Goal: Communication & Community: Answer question/provide support

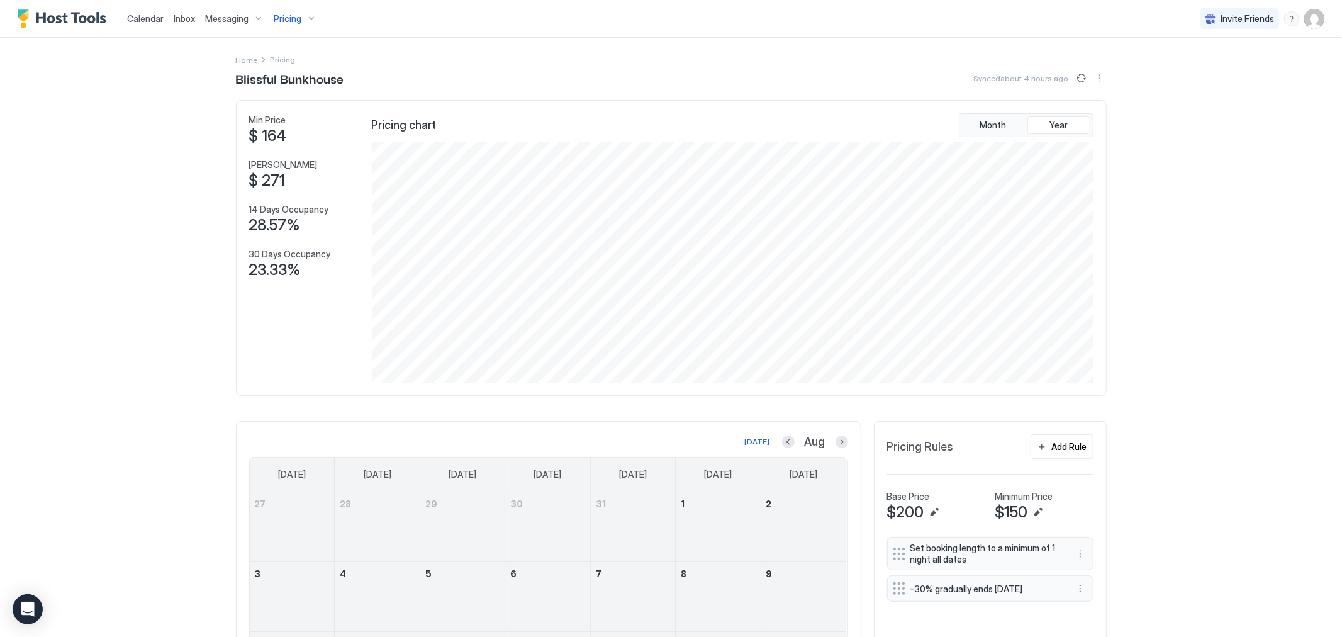
click at [309, 16] on div "Pricing" at bounding box center [295, 18] width 53 height 21
click at [671, 63] on div at bounding box center [671, 318] width 1342 height 637
click at [1091, 78] on button "More options" at bounding box center [1098, 77] width 15 height 15
click at [1077, 115] on span "Listing Settings" at bounding box center [1072, 115] width 56 height 9
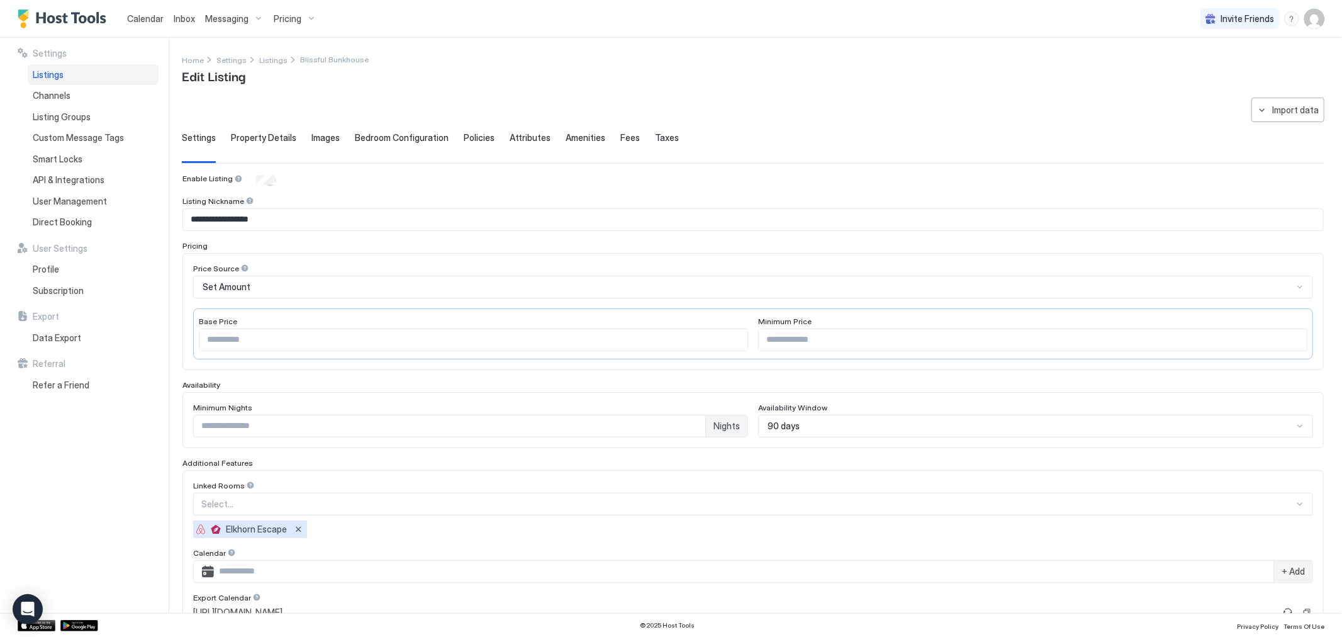
click at [764, 422] on div "90 days" at bounding box center [1035, 426] width 555 height 23
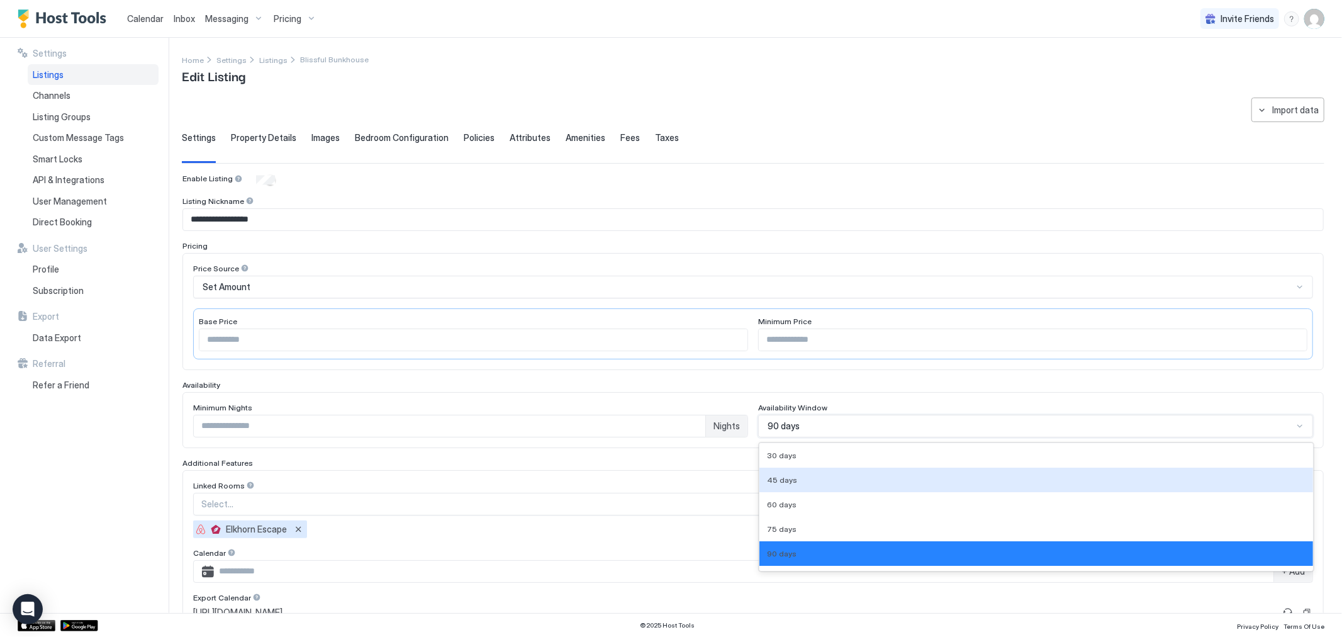
scroll to position [62, 0]
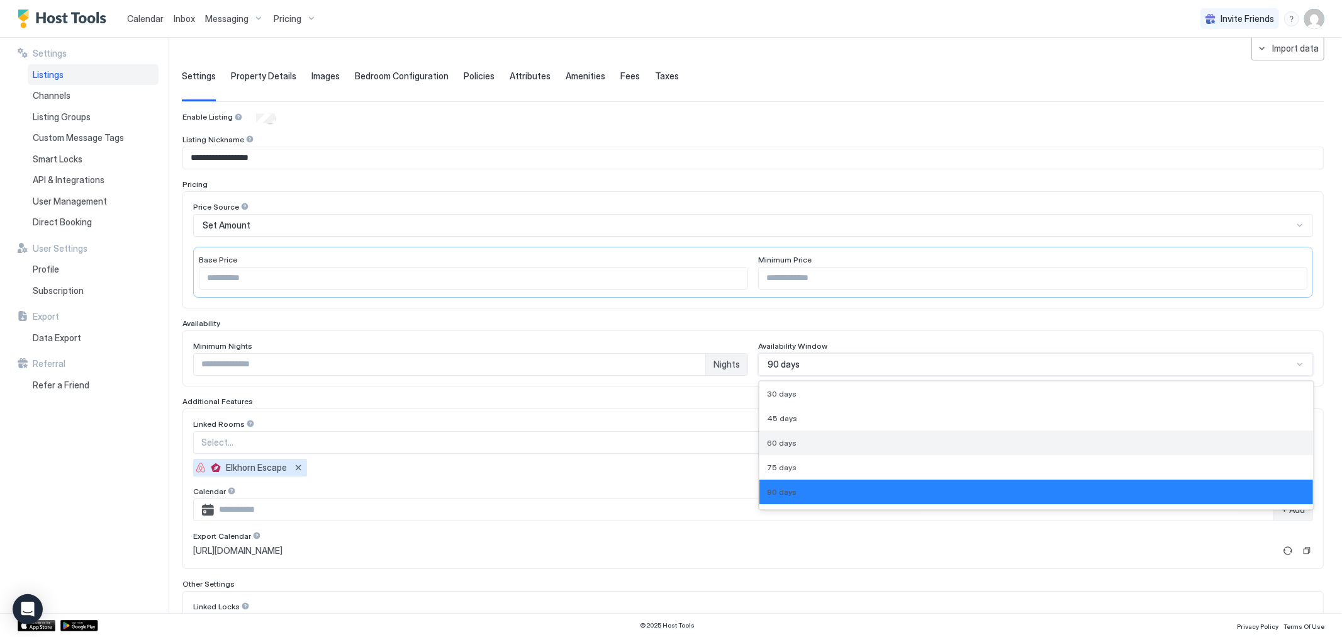
click at [789, 445] on div "60 days" at bounding box center [1036, 442] width 538 height 9
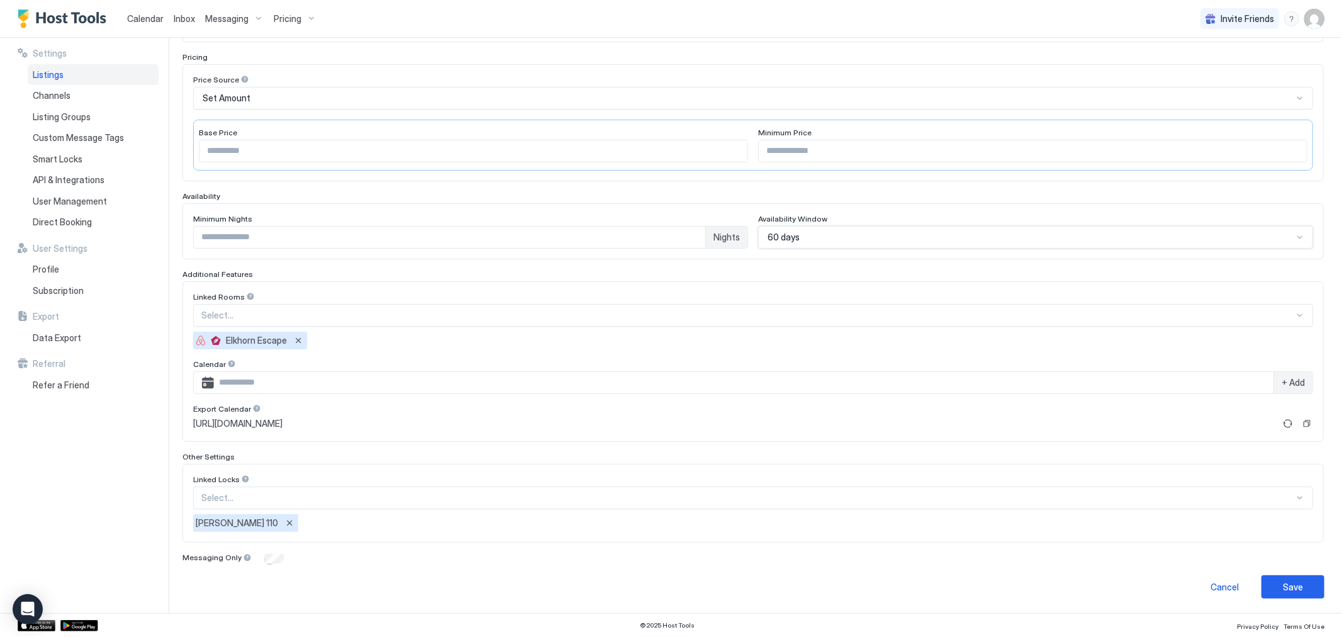
scroll to position [189, 0]
click at [1283, 584] on div "Save" at bounding box center [1293, 585] width 20 height 13
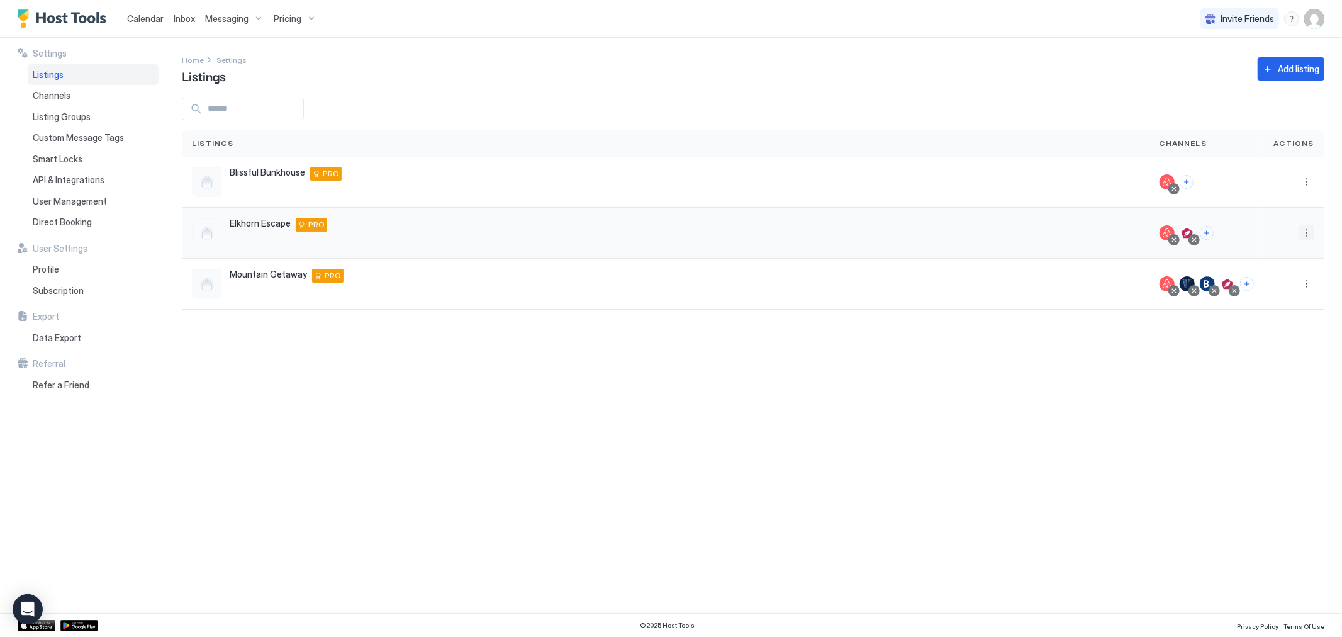
click at [1302, 233] on button "More options" at bounding box center [1306, 232] width 15 height 15
click at [1296, 286] on span "Listing Settings" at bounding box center [1278, 290] width 56 height 9
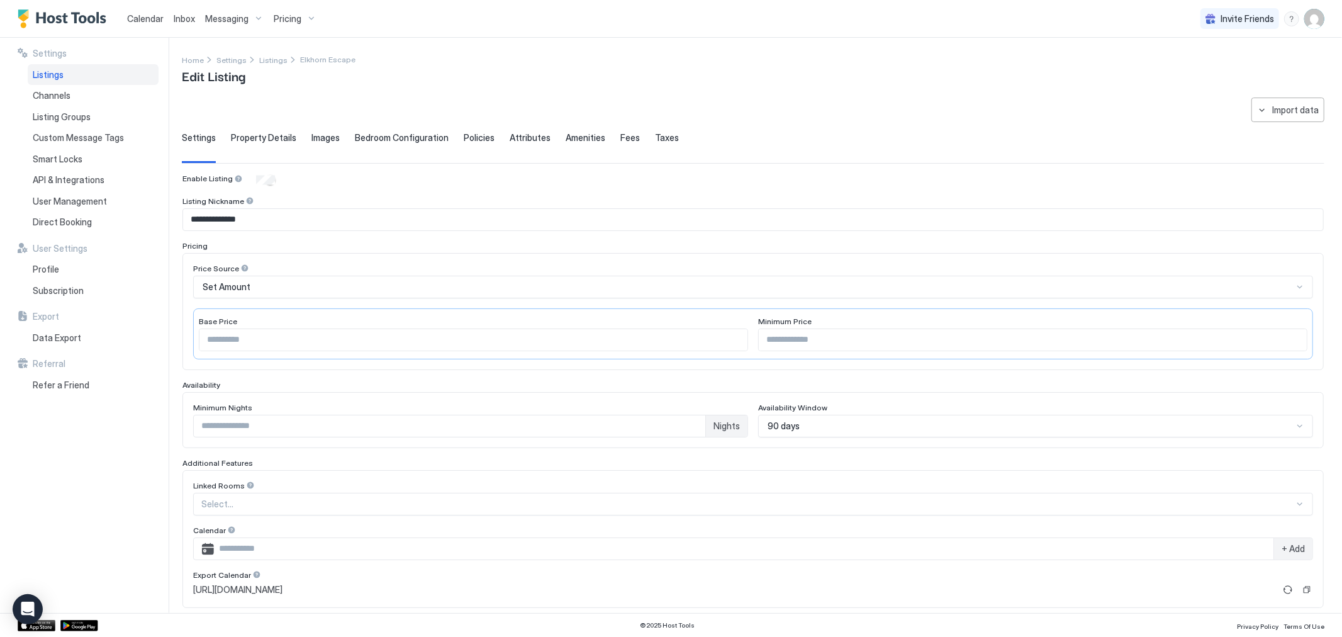
click at [850, 420] on div "90 days" at bounding box center [1035, 426] width 555 height 23
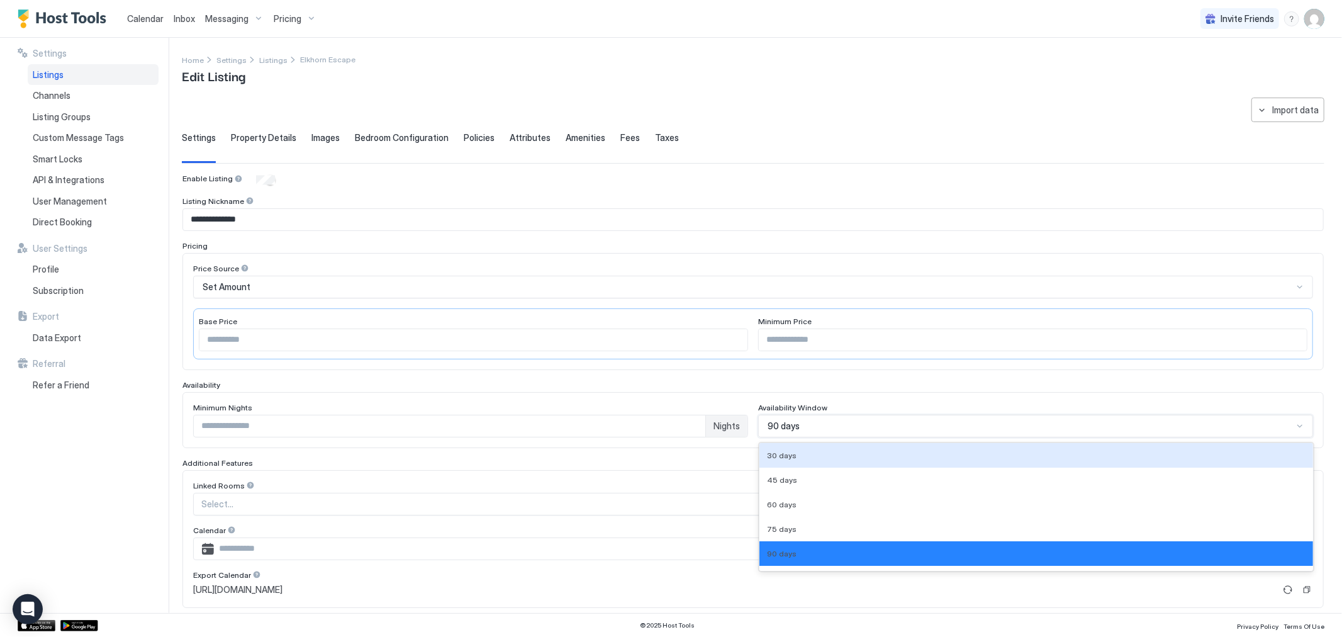
scroll to position [62, 0]
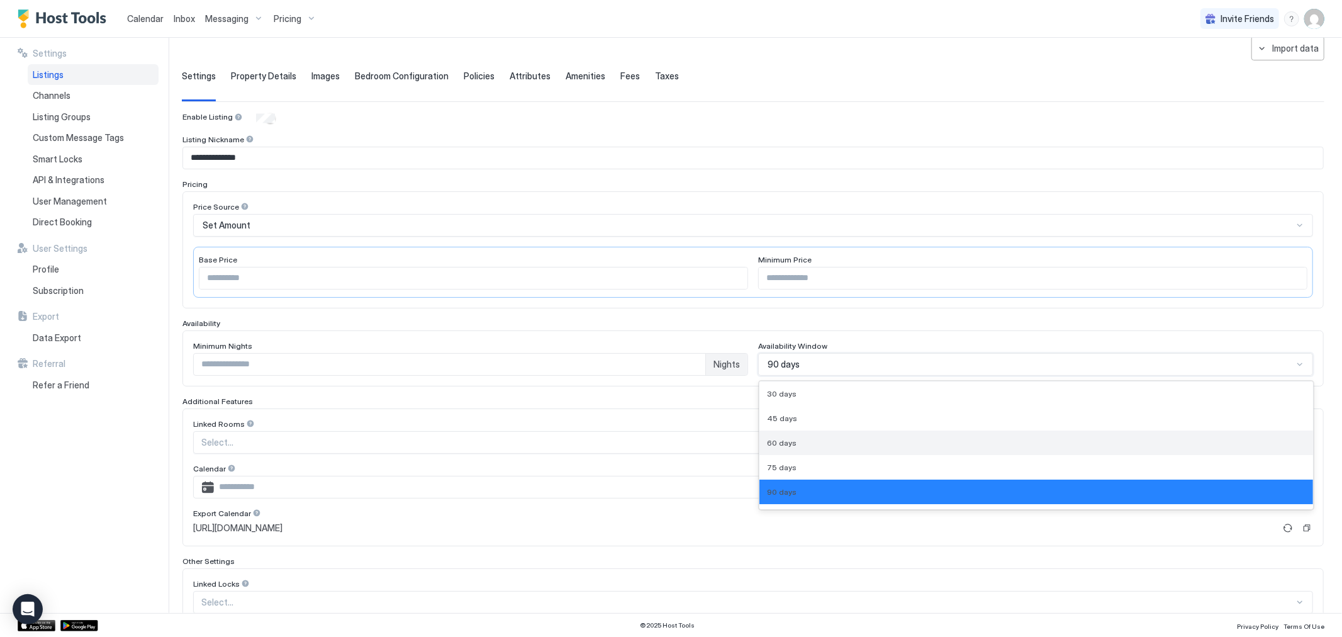
click at [832, 445] on div "60 days" at bounding box center [1036, 442] width 538 height 9
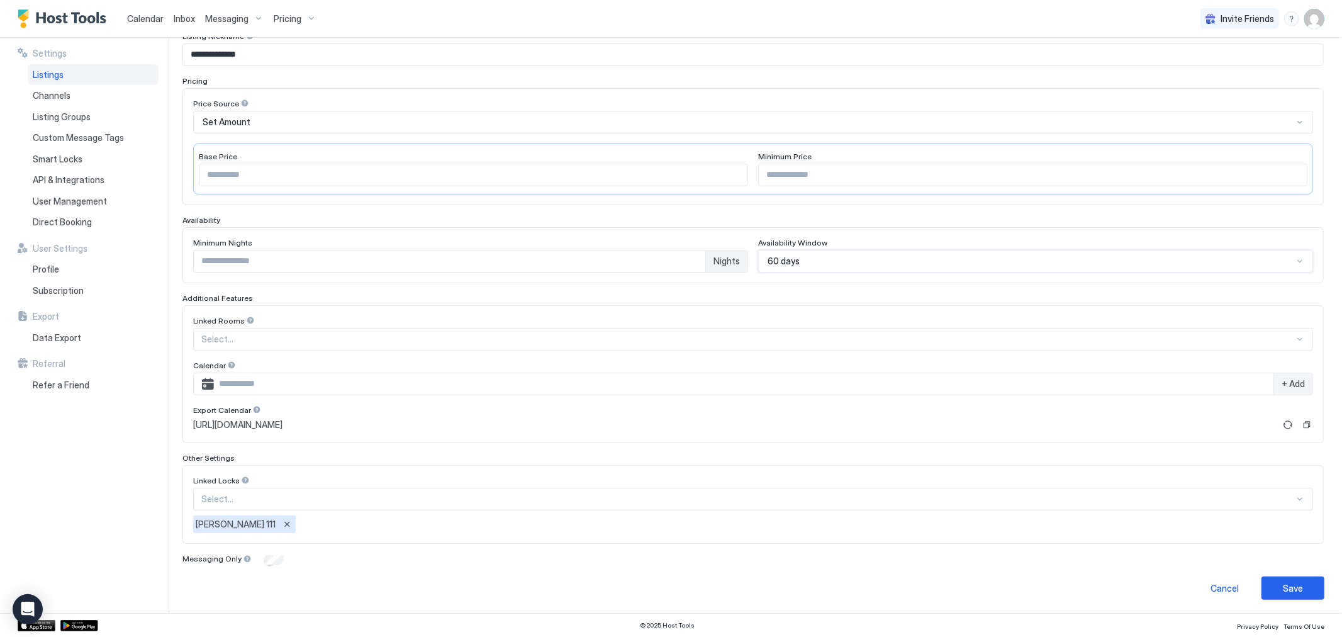
scroll to position [167, 0]
click at [1291, 588] on div "Save" at bounding box center [1293, 585] width 20 height 13
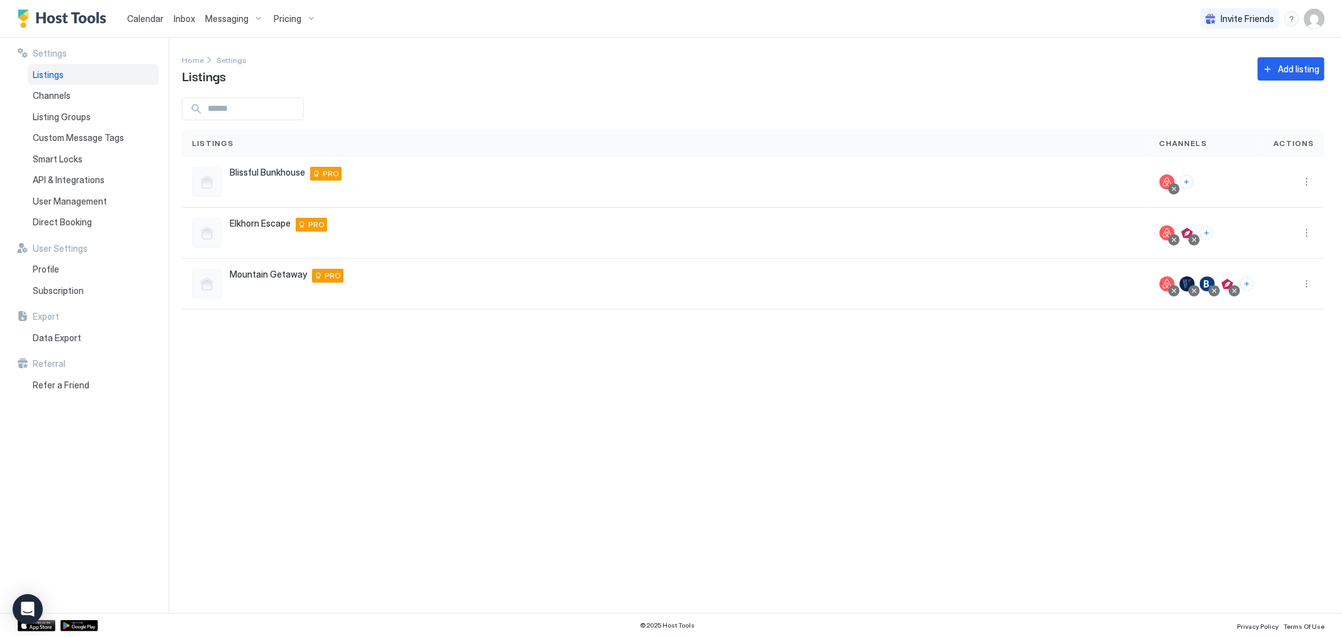
click at [240, 20] on span "Messaging" at bounding box center [226, 18] width 43 height 11
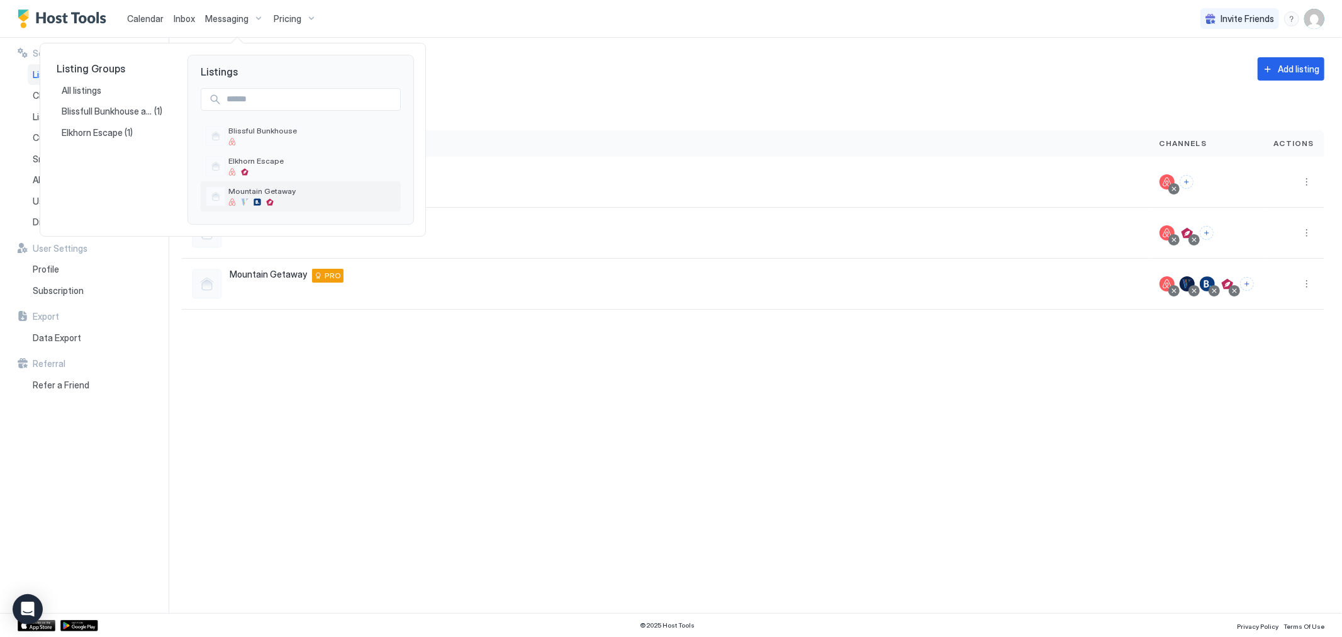
click at [262, 190] on span "Mountain Getaway" at bounding box center [311, 190] width 167 height 9
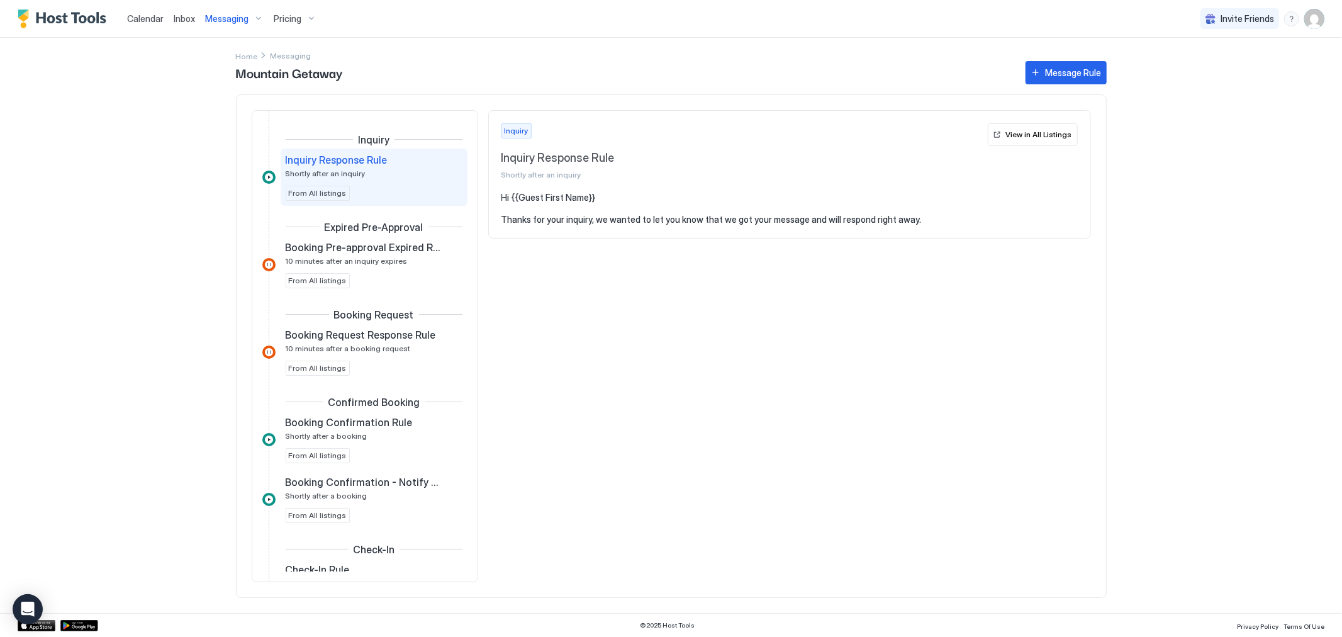
click at [192, 18] on span "Inbox" at bounding box center [184, 18] width 21 height 11
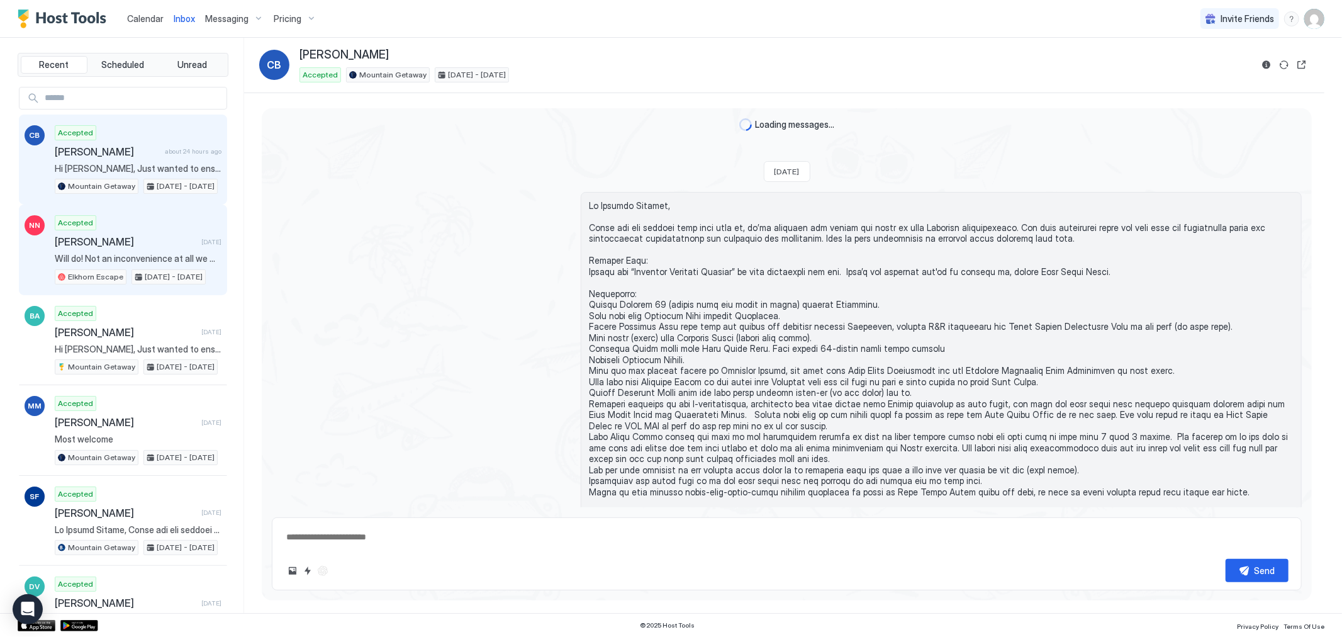
scroll to position [1896, 0]
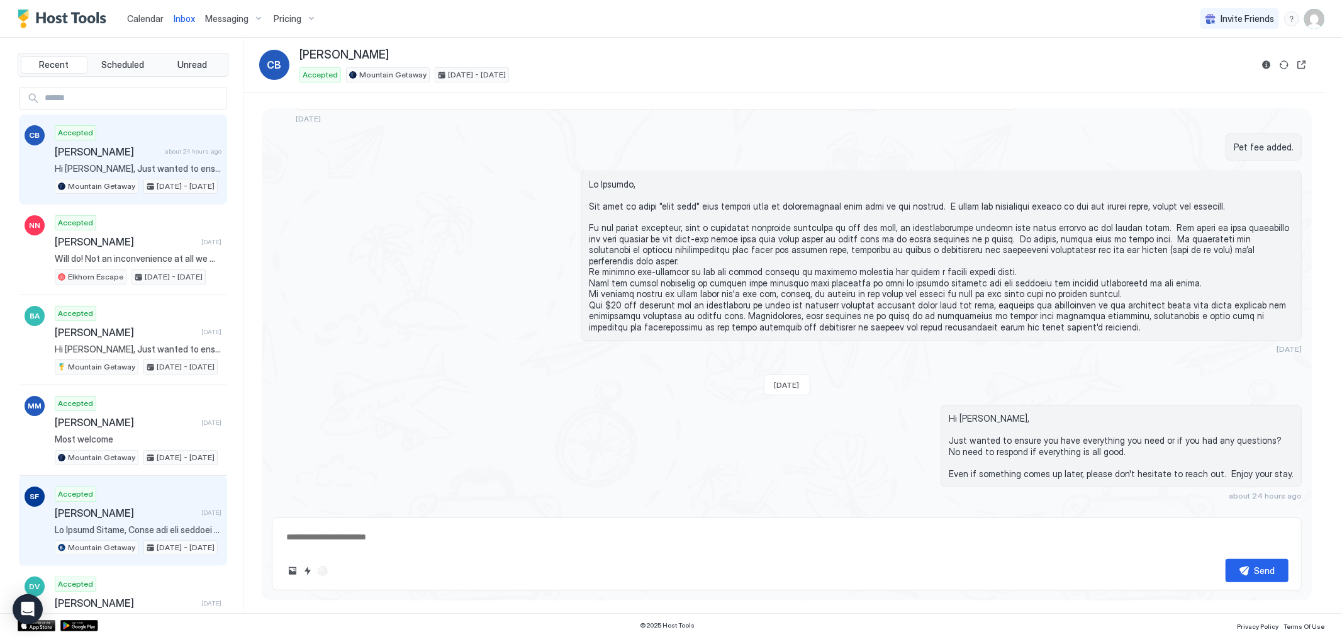
click at [148, 516] on span "[PERSON_NAME]" at bounding box center [126, 512] width 142 height 13
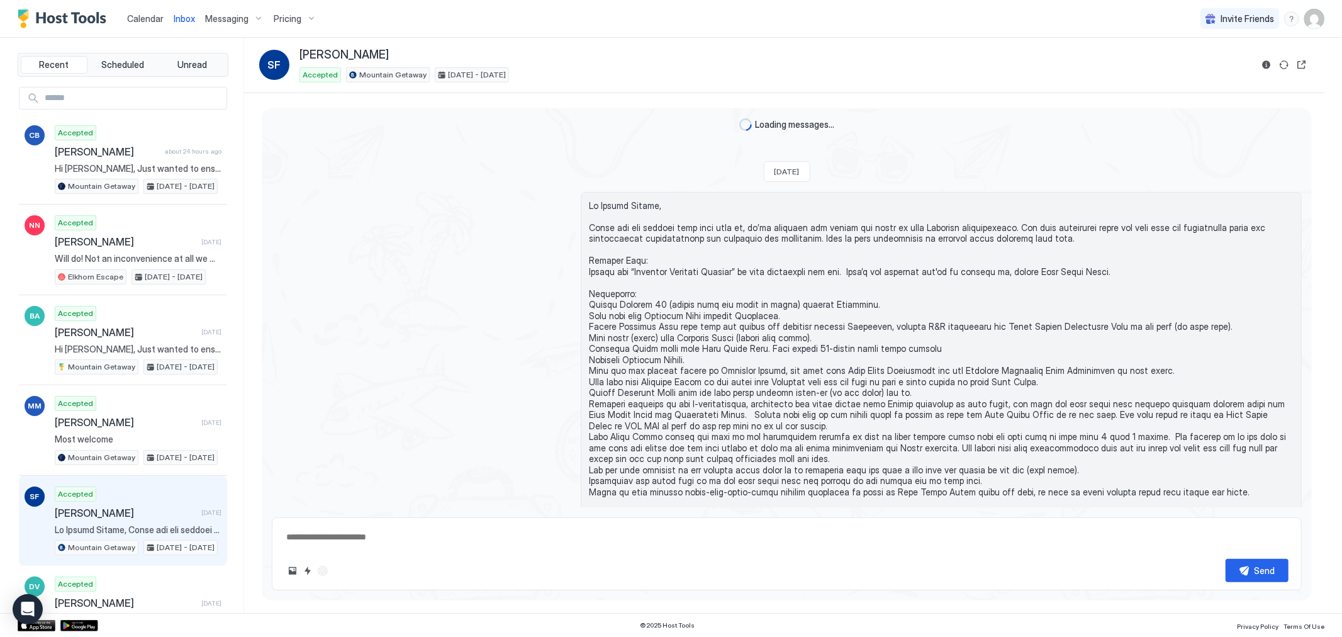
scroll to position [288, 0]
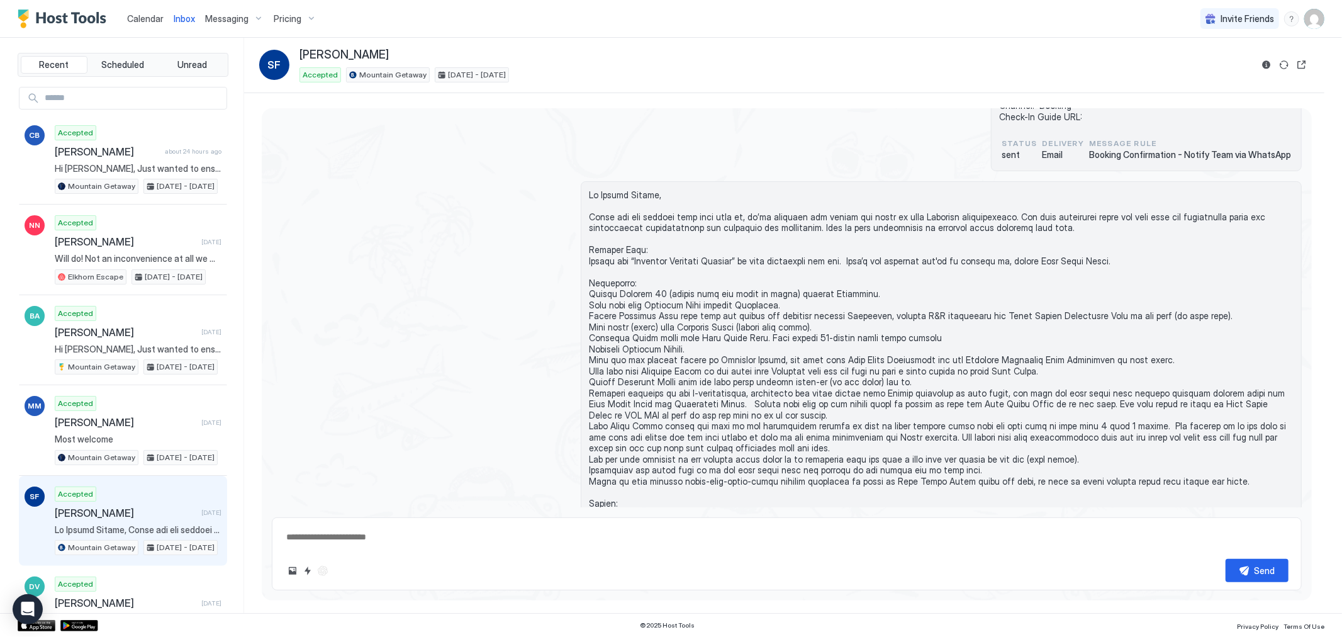
click at [693, 525] on textarea at bounding box center [786, 536] width 1003 height 23
type textarea "**********"
click at [1259, 568] on div "Send" at bounding box center [1264, 570] width 21 height 13
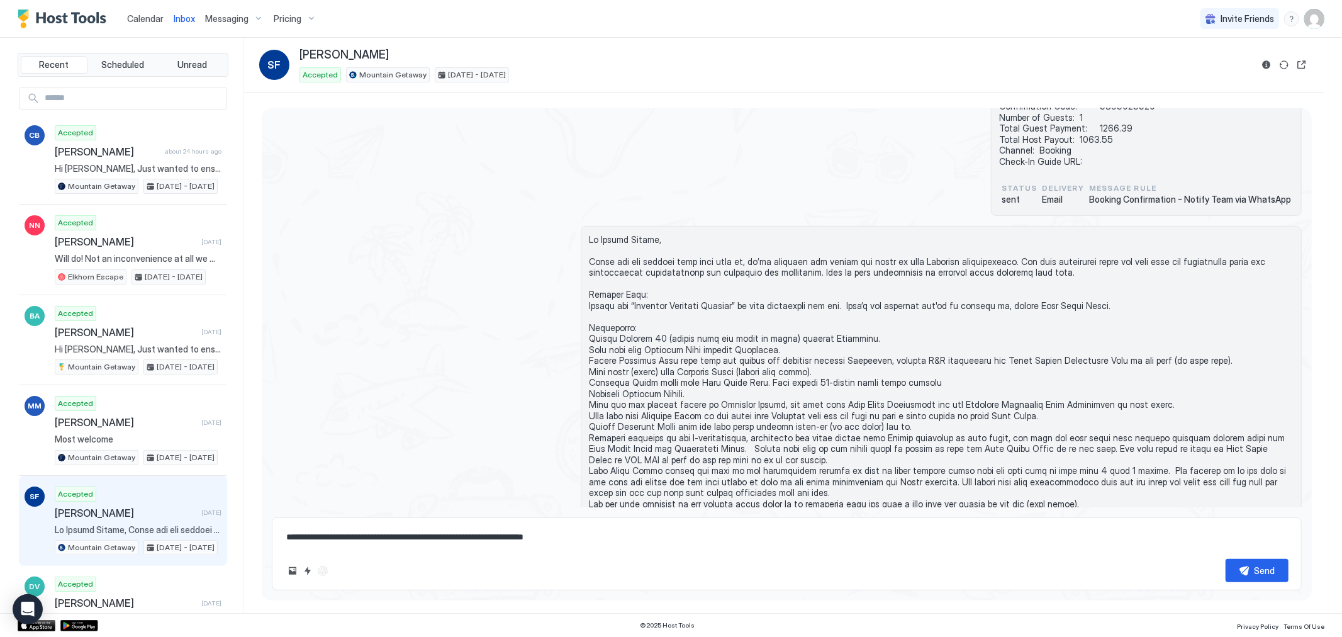
scroll to position [0, 0]
